Goal: Task Accomplishment & Management: Manage account settings

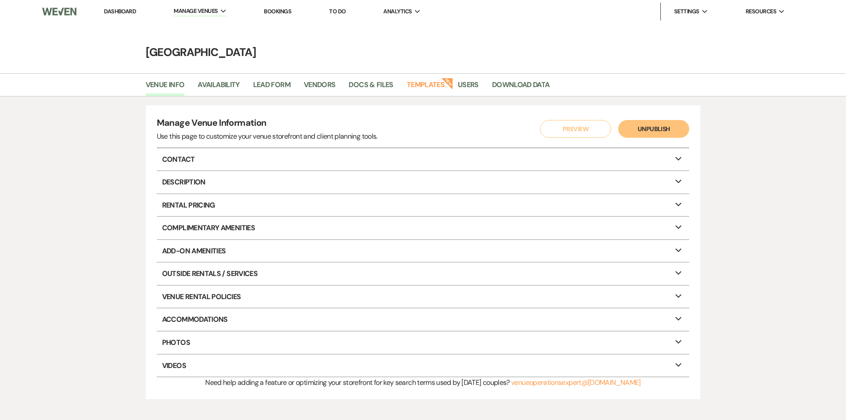
click at [116, 6] on li "Dashboard" at bounding box center [120, 12] width 41 height 18
click at [116, 12] on link "Dashboard" at bounding box center [120, 12] width 32 height 8
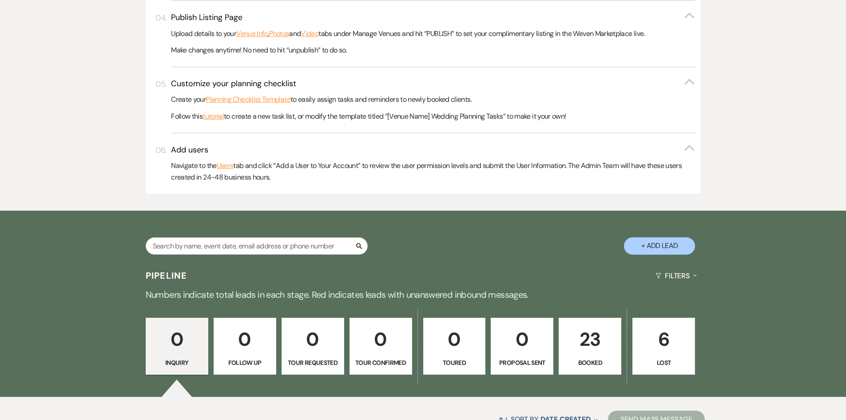
scroll to position [444, 0]
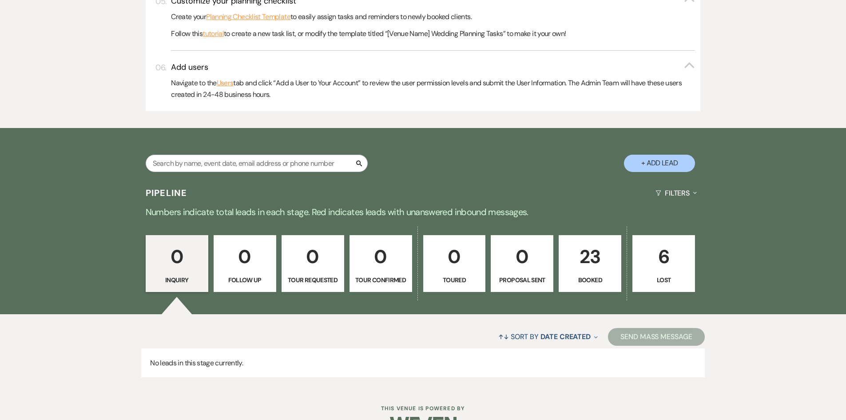
click at [599, 266] on p "23" at bounding box center [590, 257] width 51 height 30
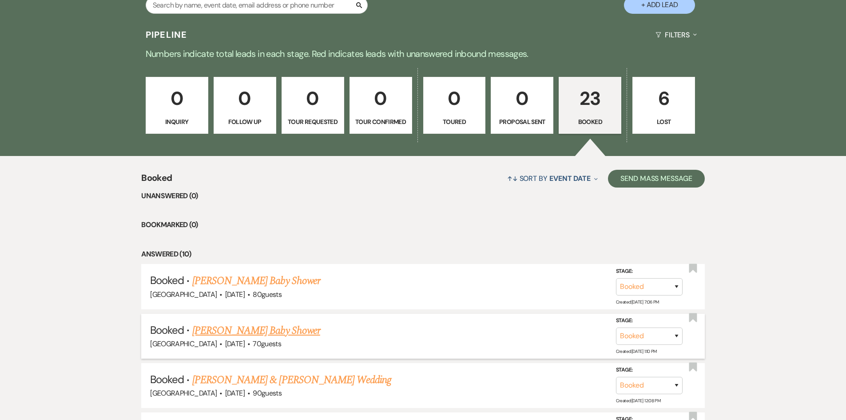
scroll to position [666, 0]
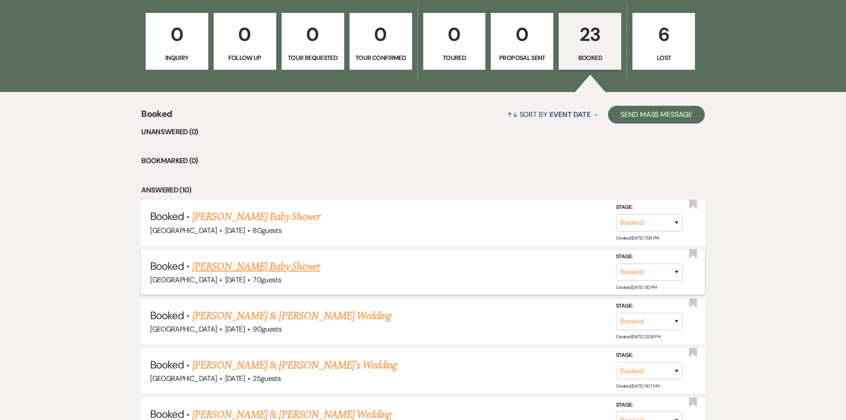
click at [255, 262] on link "[PERSON_NAME] Baby Shower" at bounding box center [256, 267] width 128 height 16
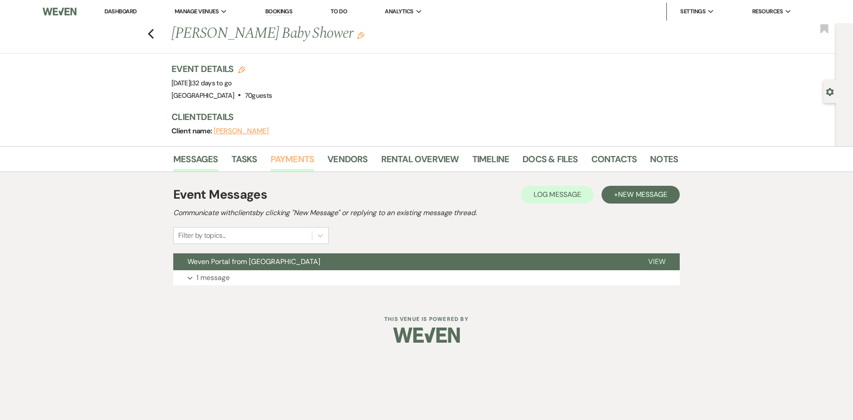
click at [302, 159] on link "Payments" at bounding box center [293, 162] width 44 height 20
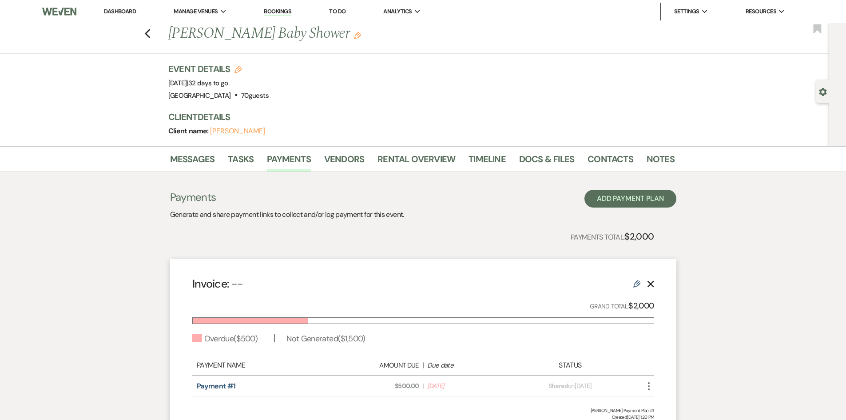
click at [635, 283] on use at bounding box center [637, 283] width 7 height 7
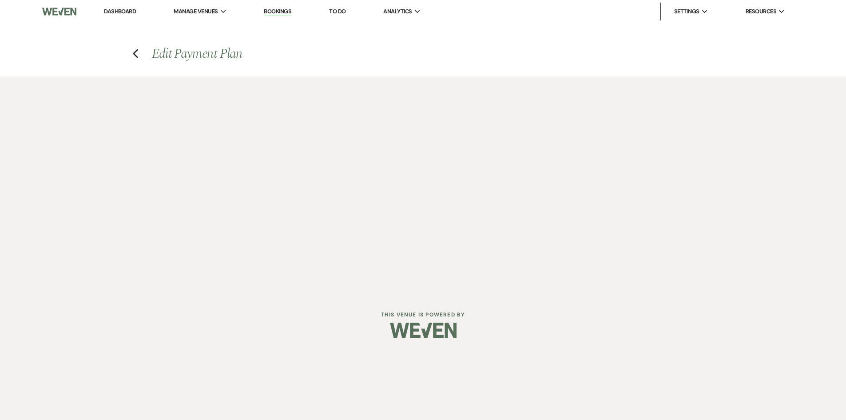
select select "2"
select select "flat"
select select "true"
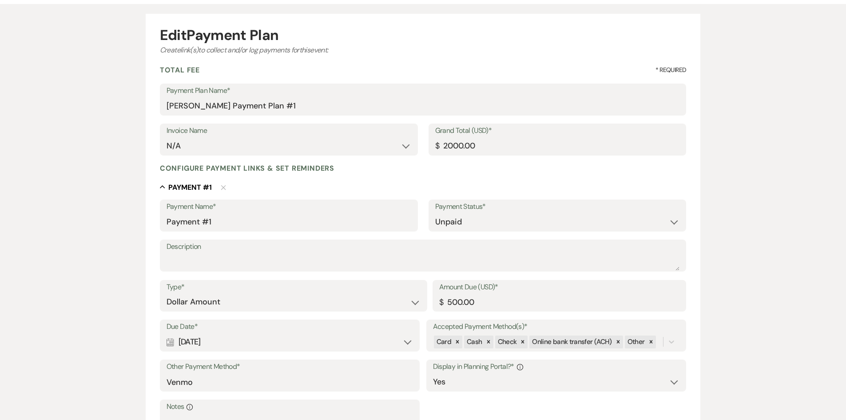
scroll to position [222, 0]
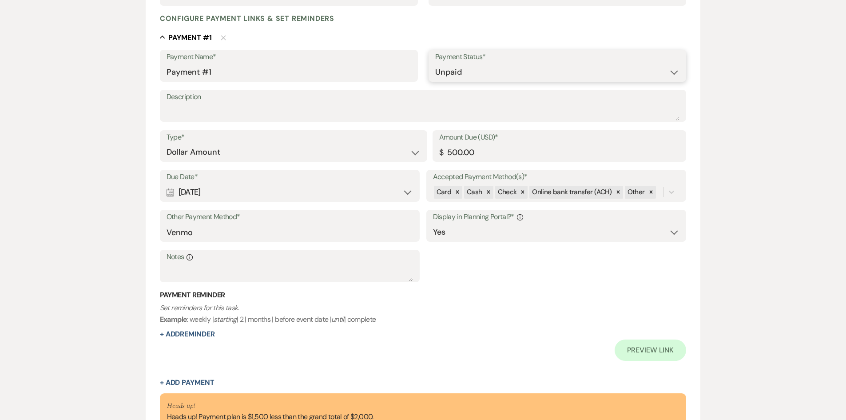
click at [474, 72] on select "Paid Unpaid" at bounding box center [557, 72] width 245 height 17
select select "1"
click at [435, 64] on select "Paid Unpaid" at bounding box center [557, 72] width 245 height 17
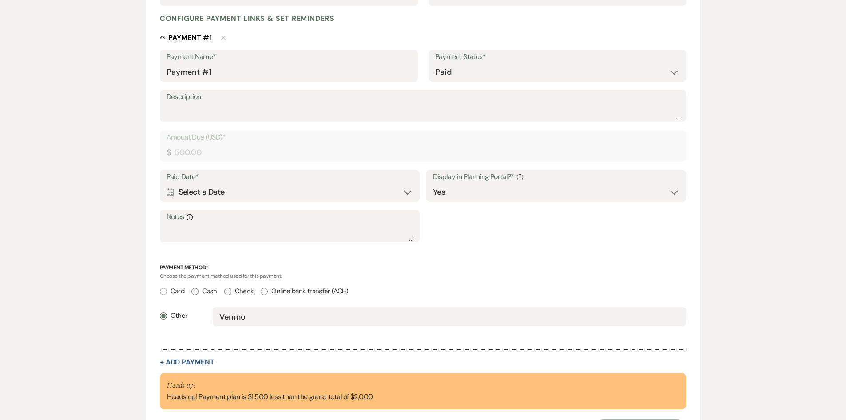
click at [255, 185] on div "Calendar Select a Date Expand" at bounding box center [290, 191] width 247 height 17
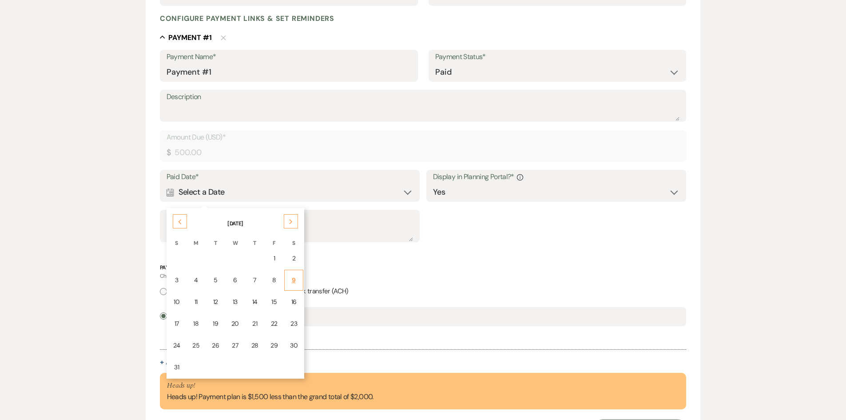
click at [291, 283] on div "9" at bounding box center [294, 279] width 8 height 9
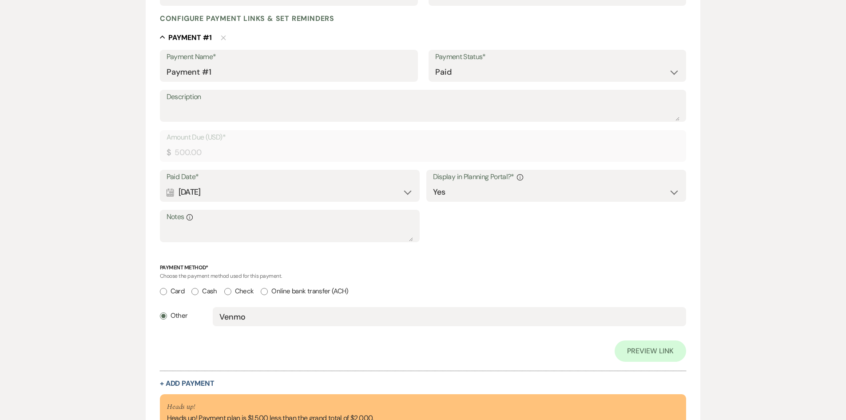
click at [258, 305] on div "Card Cash Check Online bank transfer (ACH)" at bounding box center [423, 296] width 527 height 22
drag, startPoint x: 253, startPoint y: 316, endPoint x: 167, endPoint y: 323, distance: 86.0
click at [167, 323] on div "Other Venmo" at bounding box center [423, 320] width 527 height 27
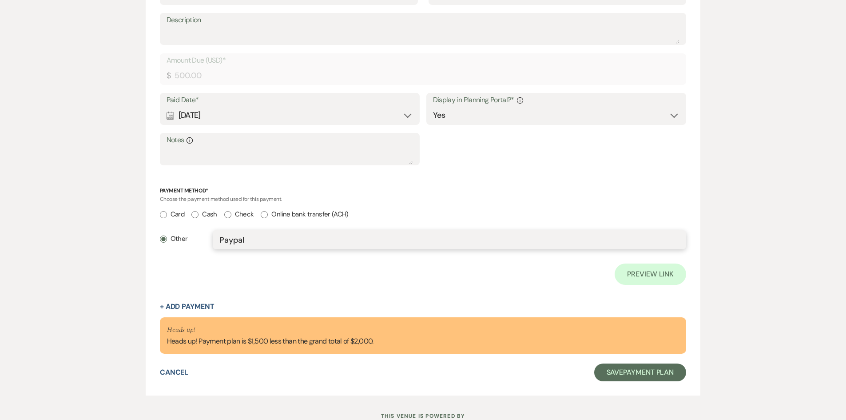
scroll to position [311, 0]
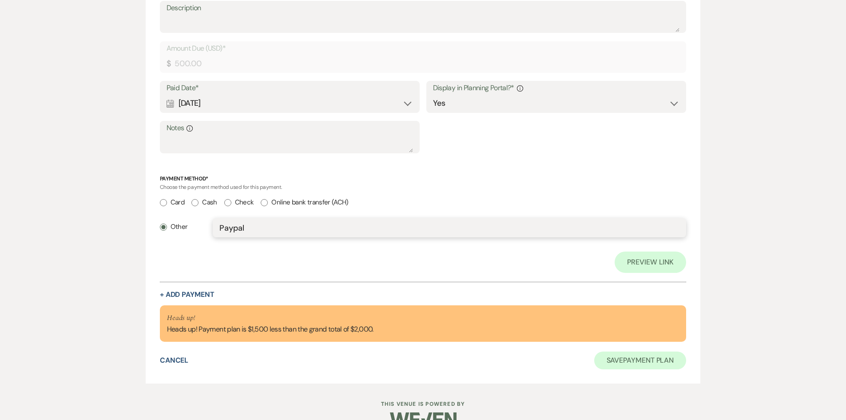
type input "Paypal"
click at [619, 353] on button "Save Payment Plan" at bounding box center [640, 360] width 92 height 18
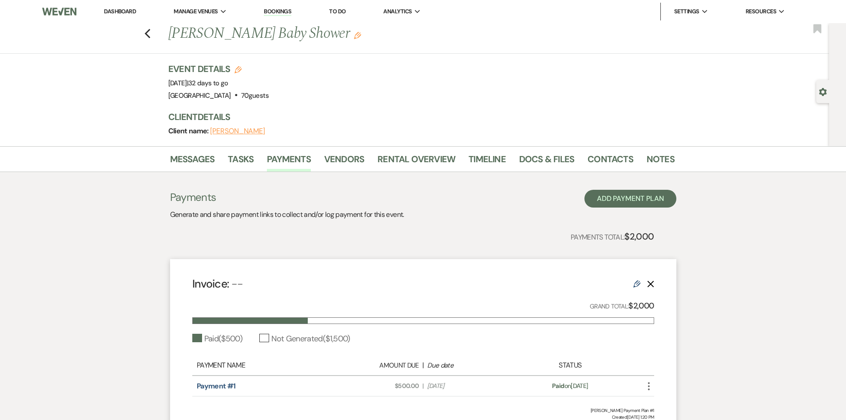
click at [641, 281] on div "Edit Delete" at bounding box center [644, 283] width 21 height 11
click at [635, 283] on use at bounding box center [637, 283] width 7 height 7
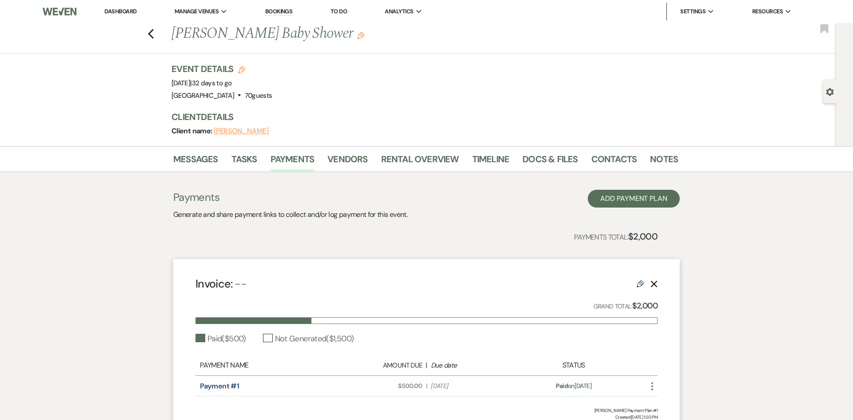
select select "1"
select select "true"
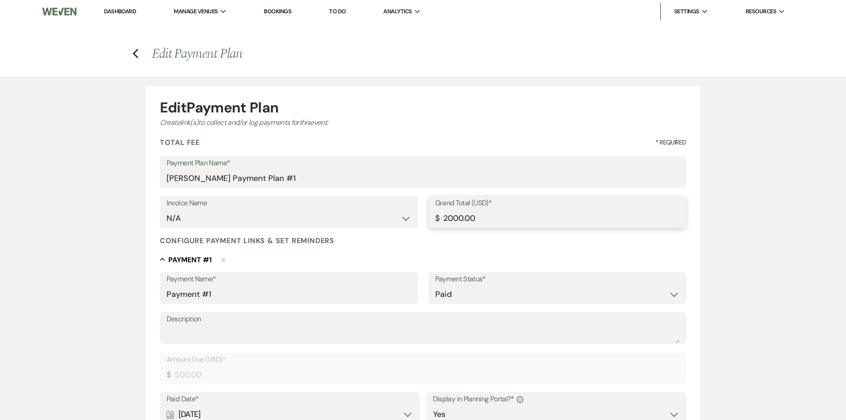
click at [457, 218] on input "2000.00" at bounding box center [557, 218] width 245 height 17
type input "1500.00"
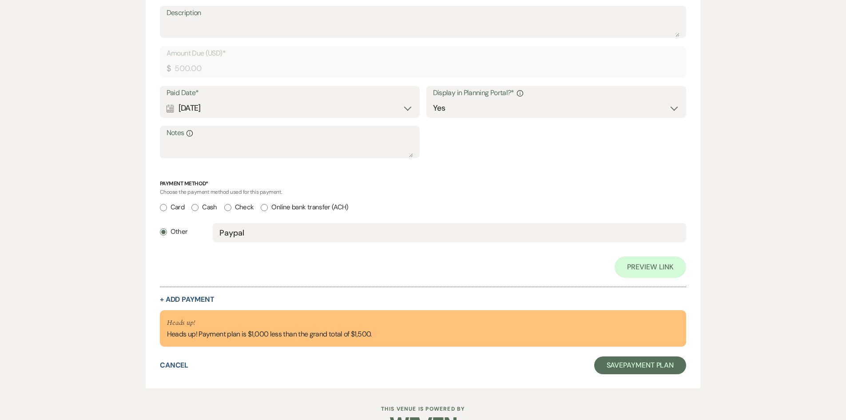
scroll to position [311, 0]
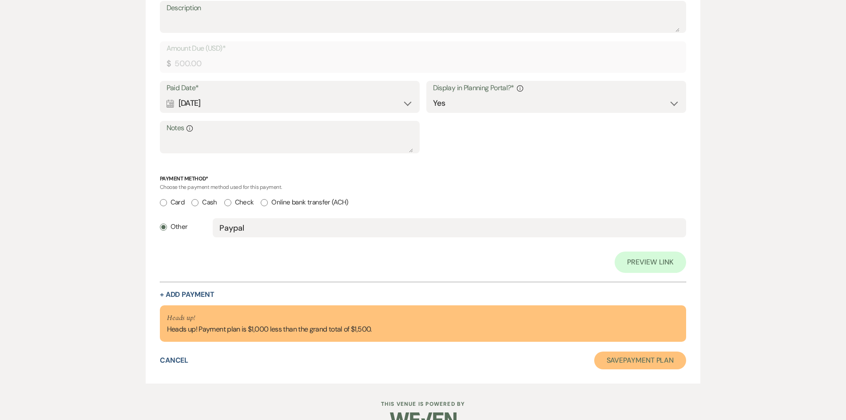
click at [636, 358] on button "Save Payment Plan" at bounding box center [640, 360] width 92 height 18
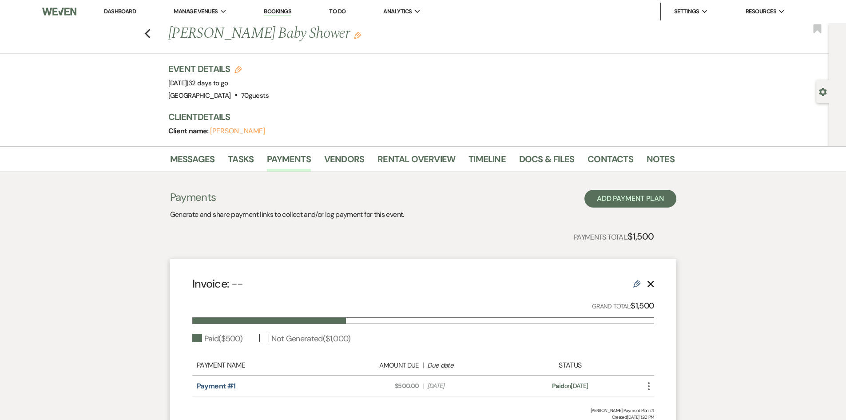
click at [120, 12] on link "Dashboard" at bounding box center [120, 12] width 32 height 8
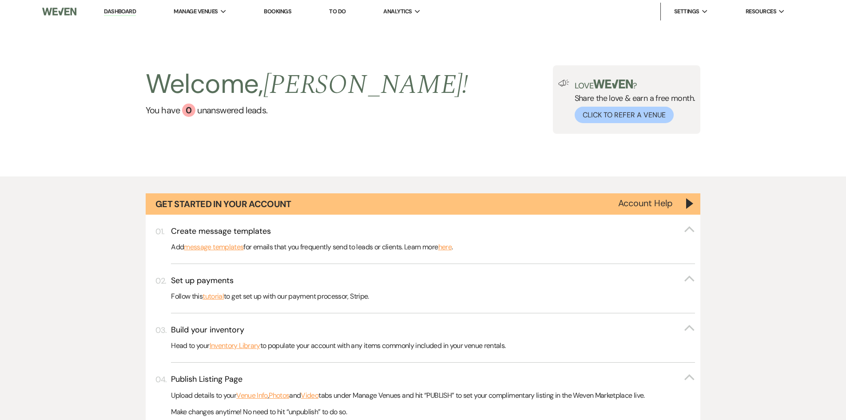
click at [64, 11] on img at bounding box center [59, 11] width 34 height 19
click at [112, 14] on link "Dashboard" at bounding box center [120, 12] width 32 height 8
